Goal: Obtain resource: Obtain resource

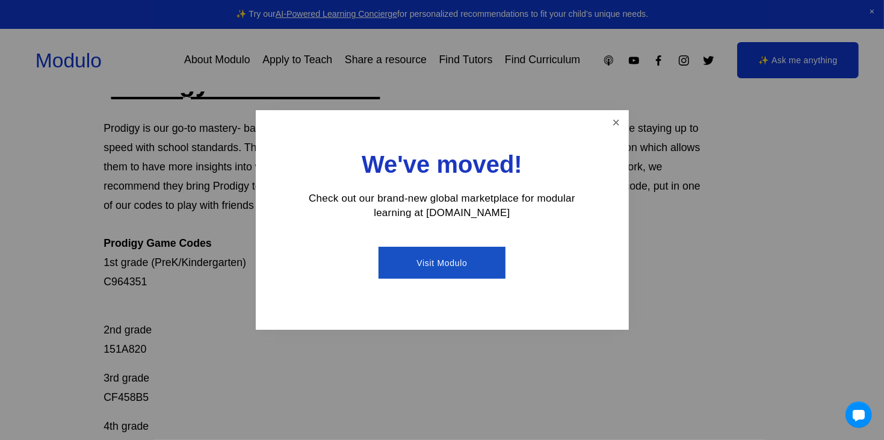
scroll to position [88, 0]
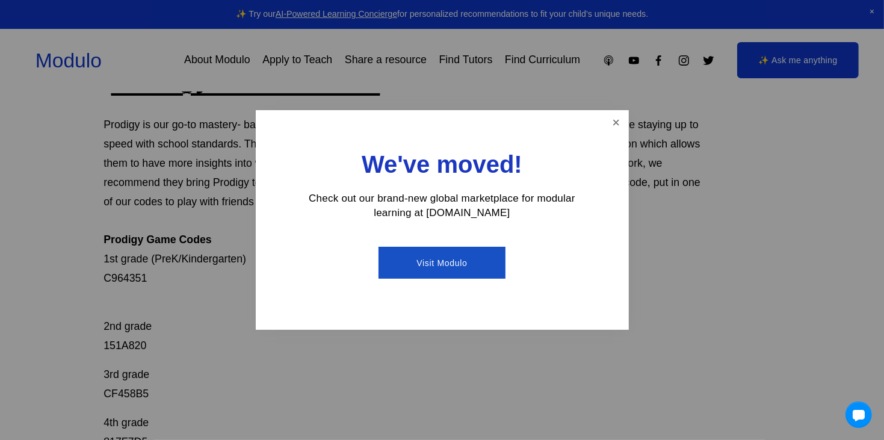
click at [603, 127] on div "We've moved! Check out our brand-new global marketplace for modular learning at…" at bounding box center [442, 220] width 373 height 220
click at [617, 124] on link "Close" at bounding box center [615, 122] width 21 height 21
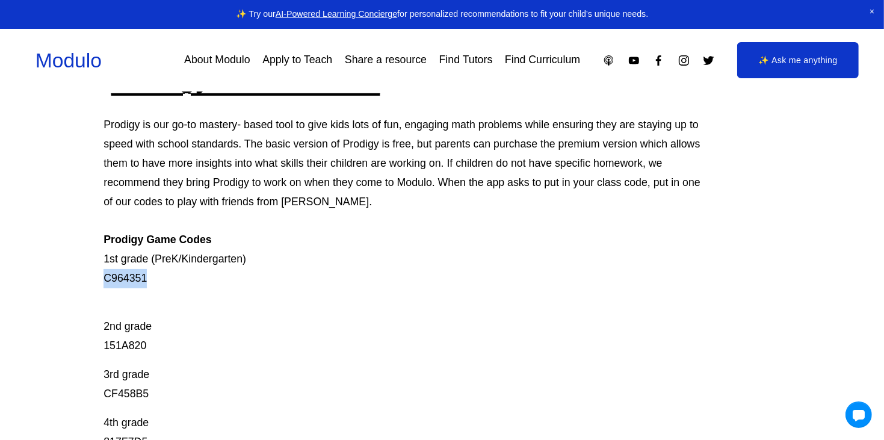
drag, startPoint x: 103, startPoint y: 276, endPoint x: 169, endPoint y: 276, distance: 65.6
click at [169, 276] on p "Prodigy is our go-to mastery- based tool to give kids lots of fun, engaging mat…" at bounding box center [407, 202] width 608 height 173
copy p "C964351"
click at [54, 293] on div "Prodigy Game Codes Prodigy is our go-to mastery- based tool to give kids lots o…" at bounding box center [442, 443] width 884 height 765
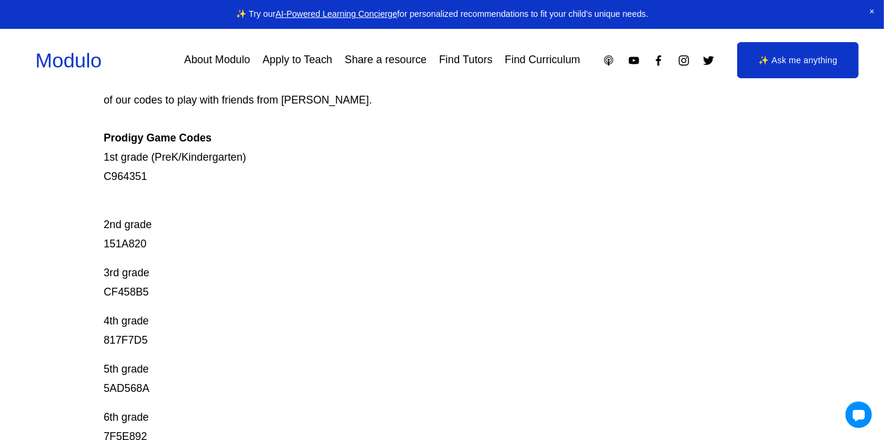
scroll to position [189, 0]
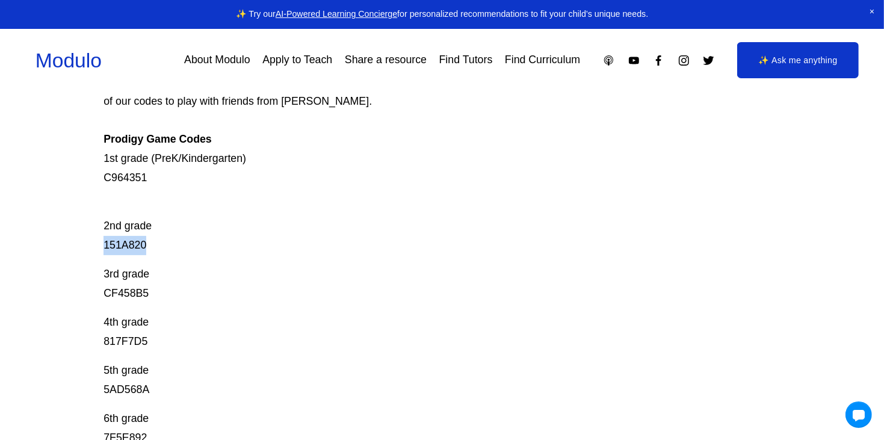
drag, startPoint x: 100, startPoint y: 244, endPoint x: 156, endPoint y: 241, distance: 56.0
click at [156, 241] on div "Prodigy Game Codes Prodigy is our go-to mastery- based tool to give kids lots o…" at bounding box center [442, 343] width 884 height 765
copy p "151A820"
